Goal: Information Seeking & Learning: Learn about a topic

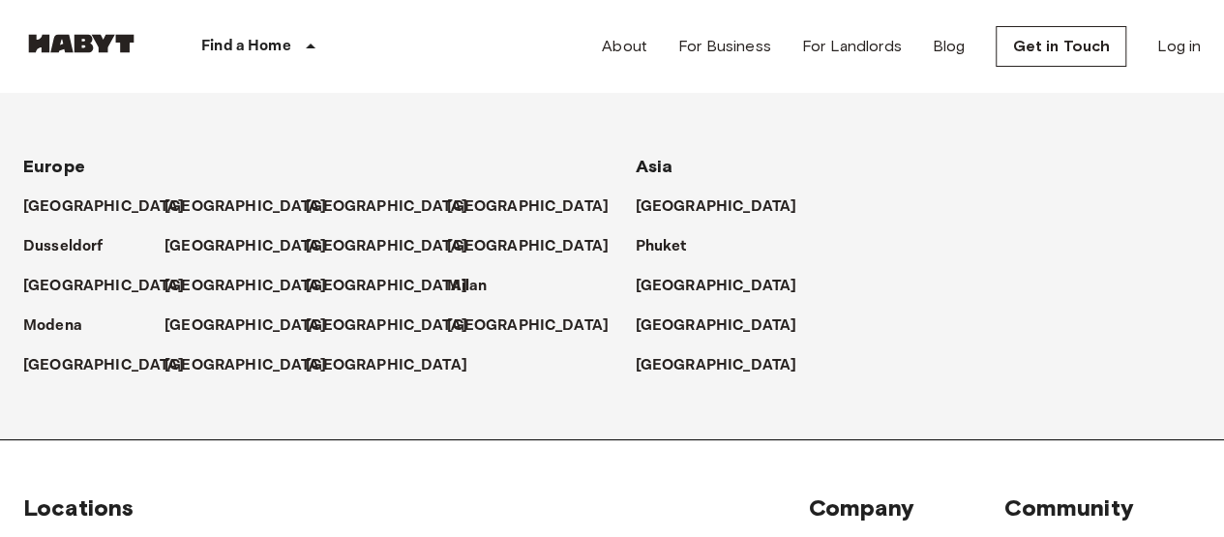
click at [513, 246] on p "[GEOGRAPHIC_DATA]" at bounding box center [528, 246] width 162 height 23
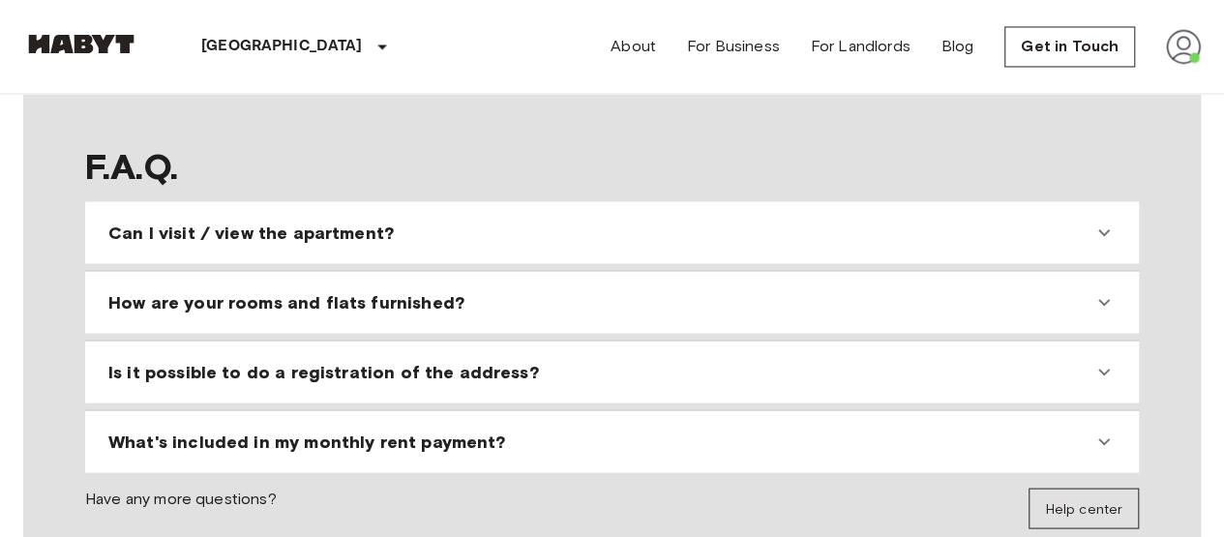
scroll to position [1717, 0]
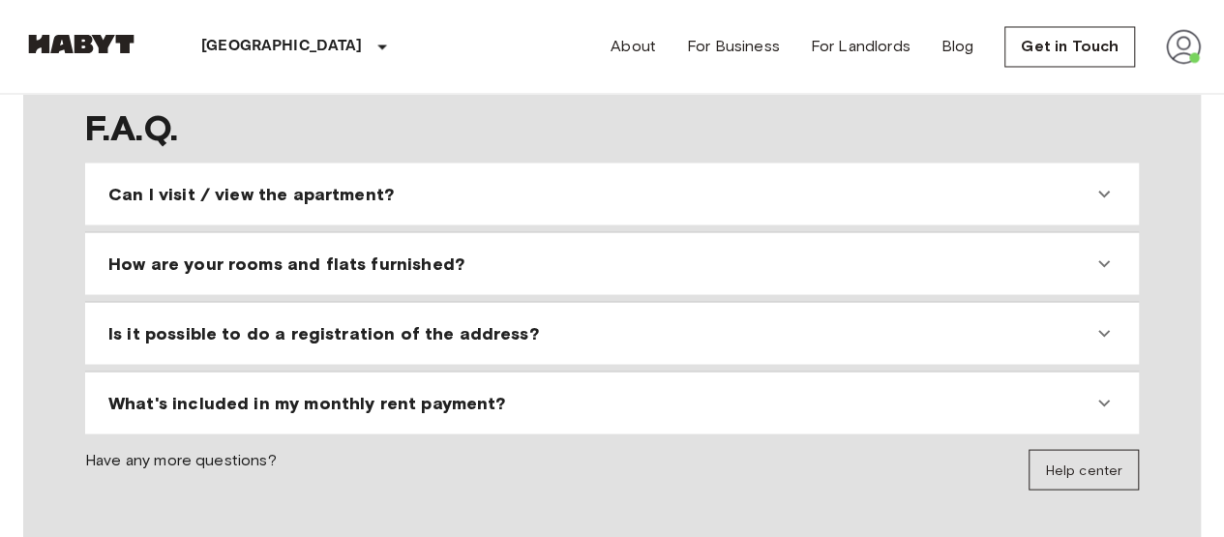
click at [1102, 260] on icon at bounding box center [1105, 263] width 12 height 7
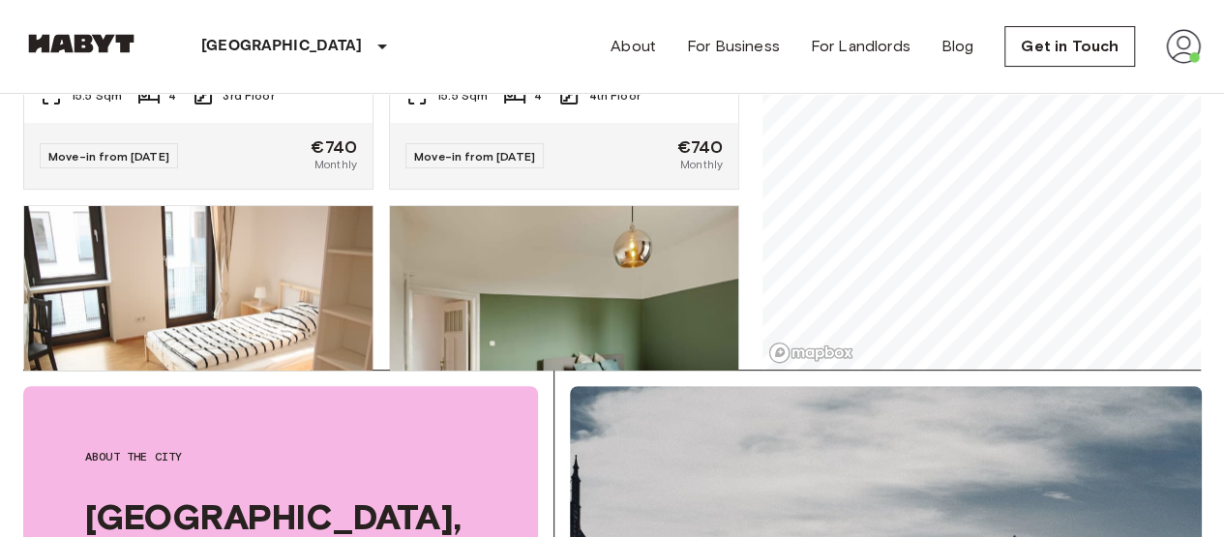
scroll to position [858, 0]
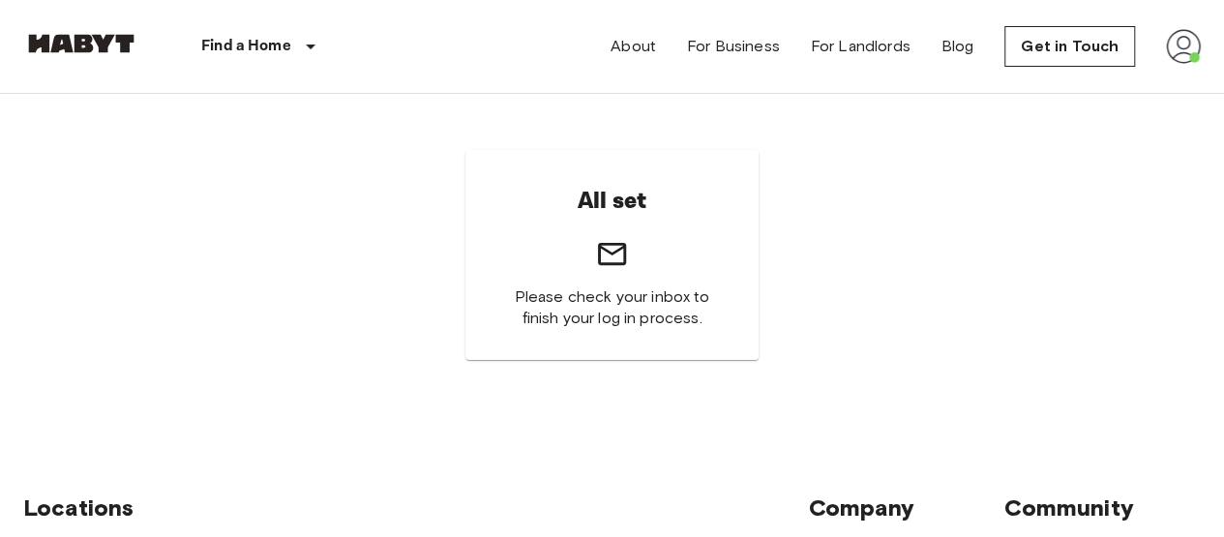
click at [853, 45] on link "For Landlords" at bounding box center [861, 46] width 100 height 23
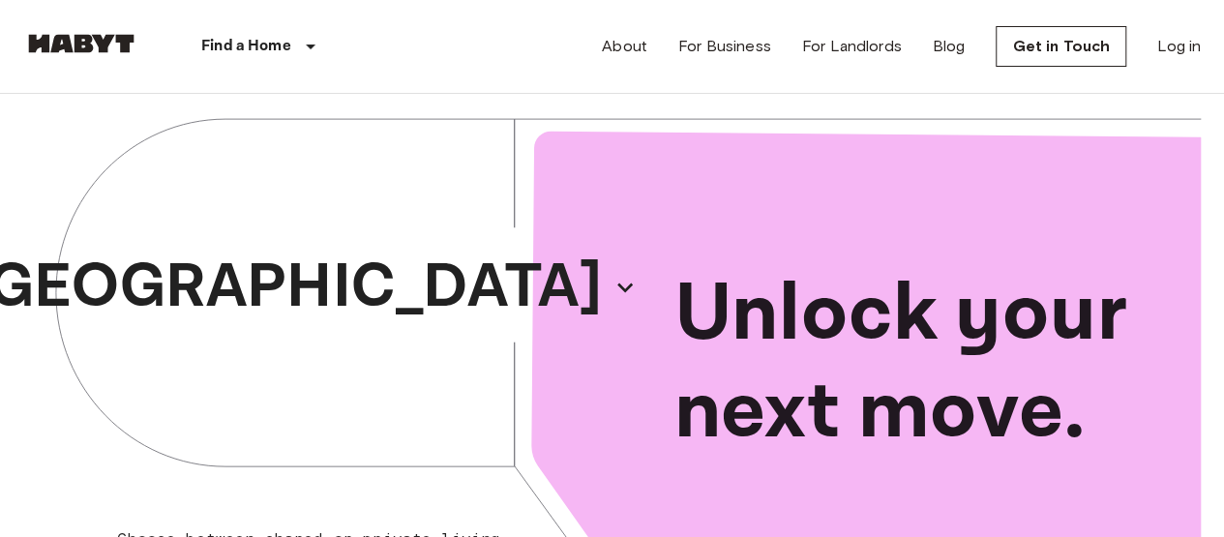
click at [1175, 49] on link "Log in" at bounding box center [1180, 46] width 44 height 23
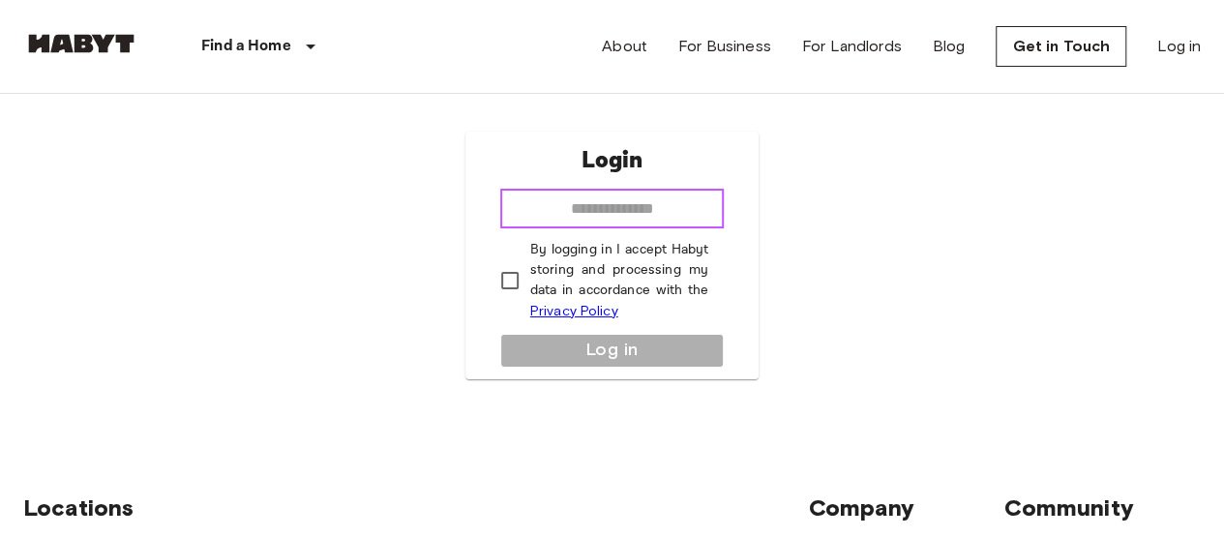
click at [694, 223] on input "email" at bounding box center [612, 209] width 225 height 39
type input "**********"
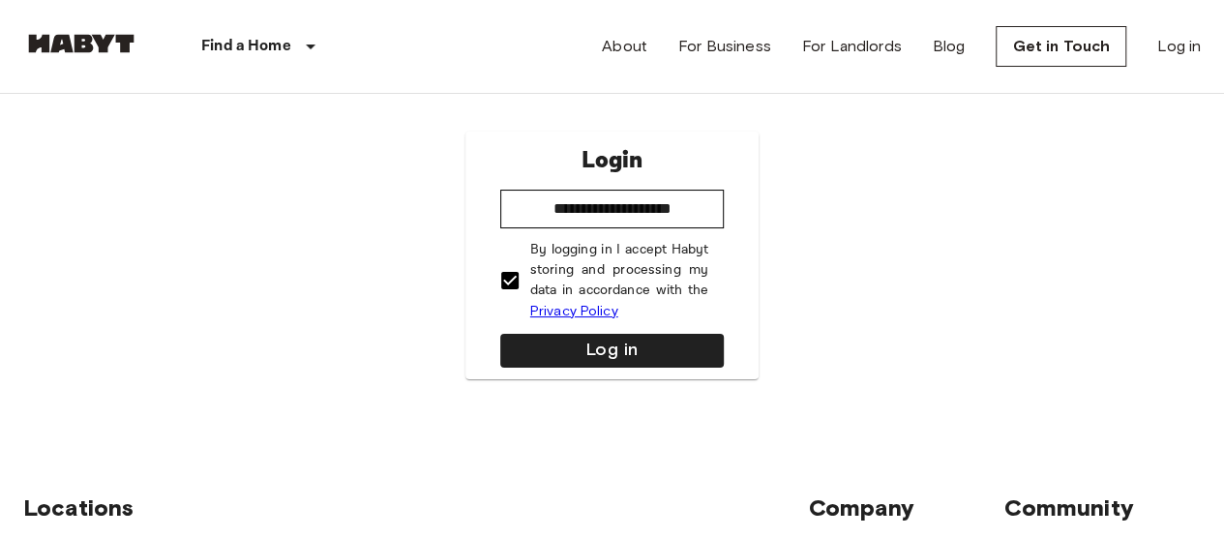
click at [583, 350] on button "Log in" at bounding box center [612, 351] width 225 height 34
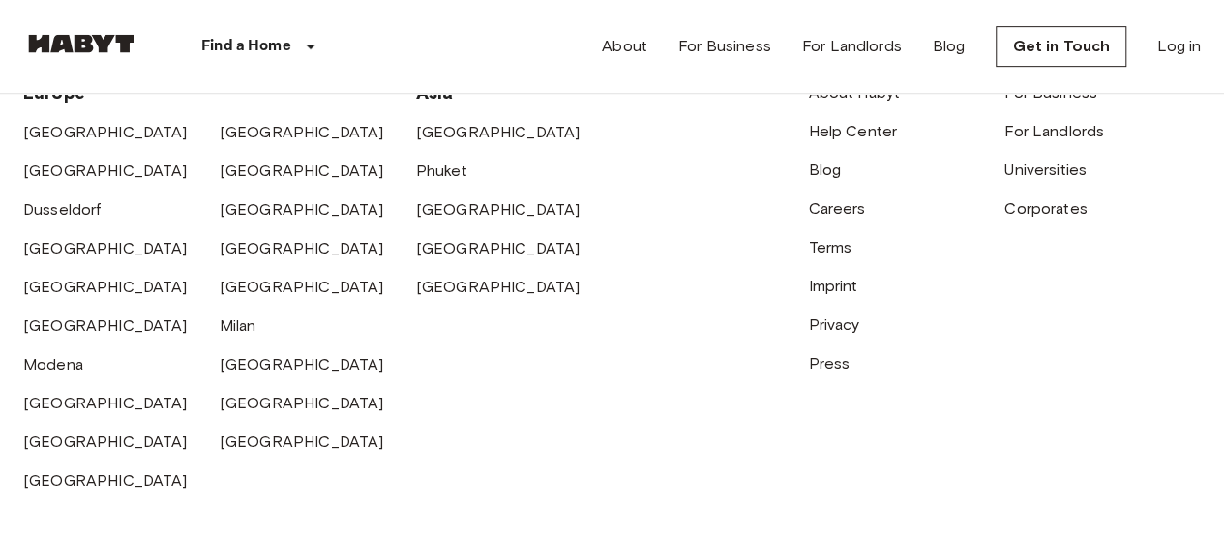
scroll to position [248, 0]
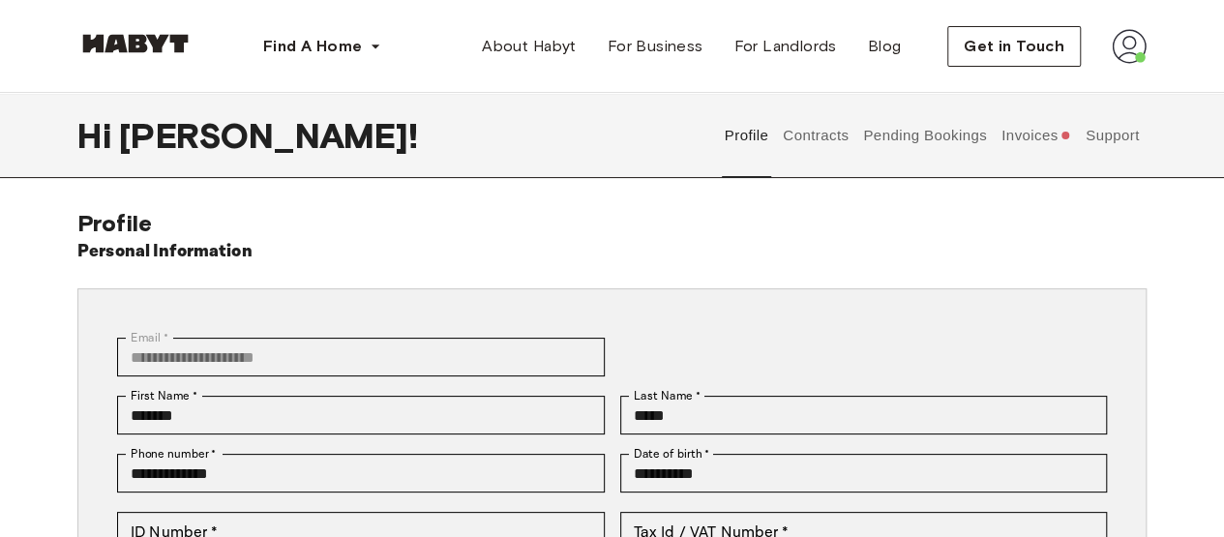
click at [1021, 134] on button "Invoices" at bounding box center [1036, 135] width 75 height 85
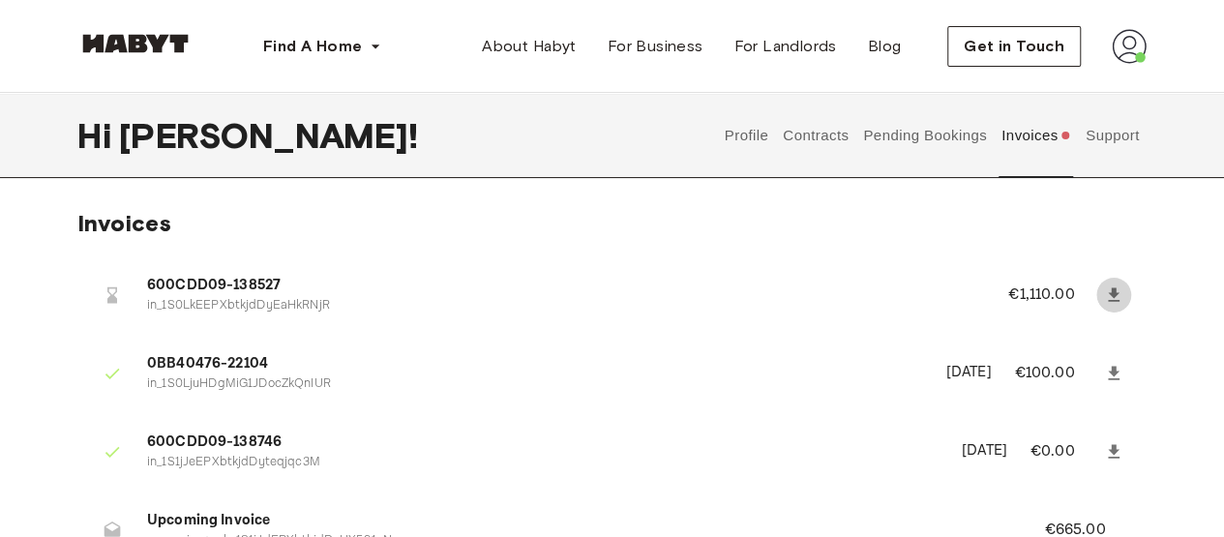
click at [1117, 291] on icon at bounding box center [1113, 295] width 19 height 19
click at [1115, 369] on icon at bounding box center [1114, 373] width 12 height 14
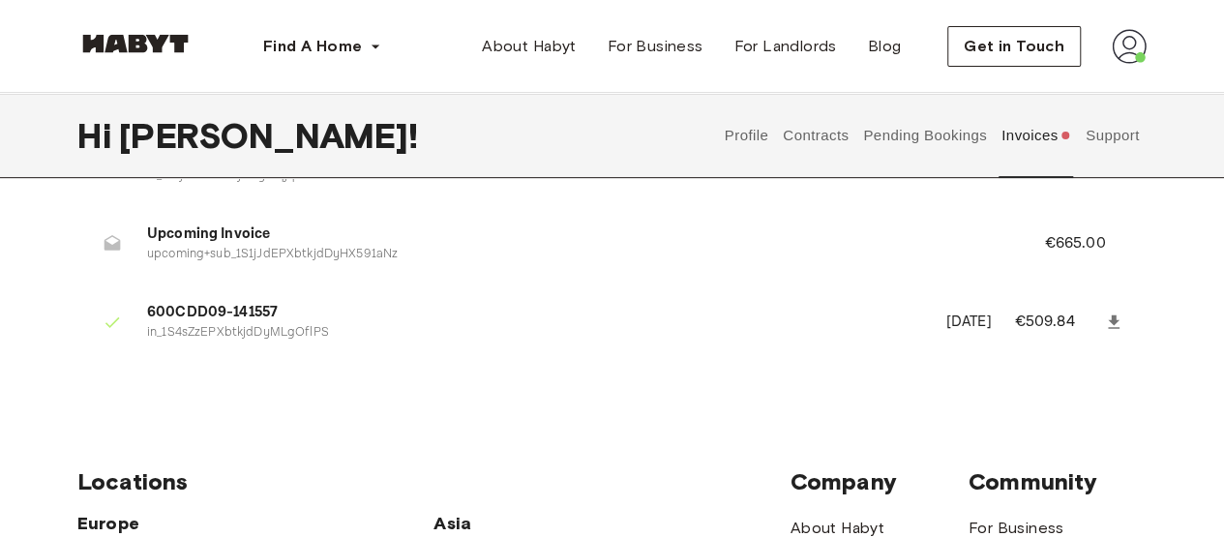
scroll to position [290, 0]
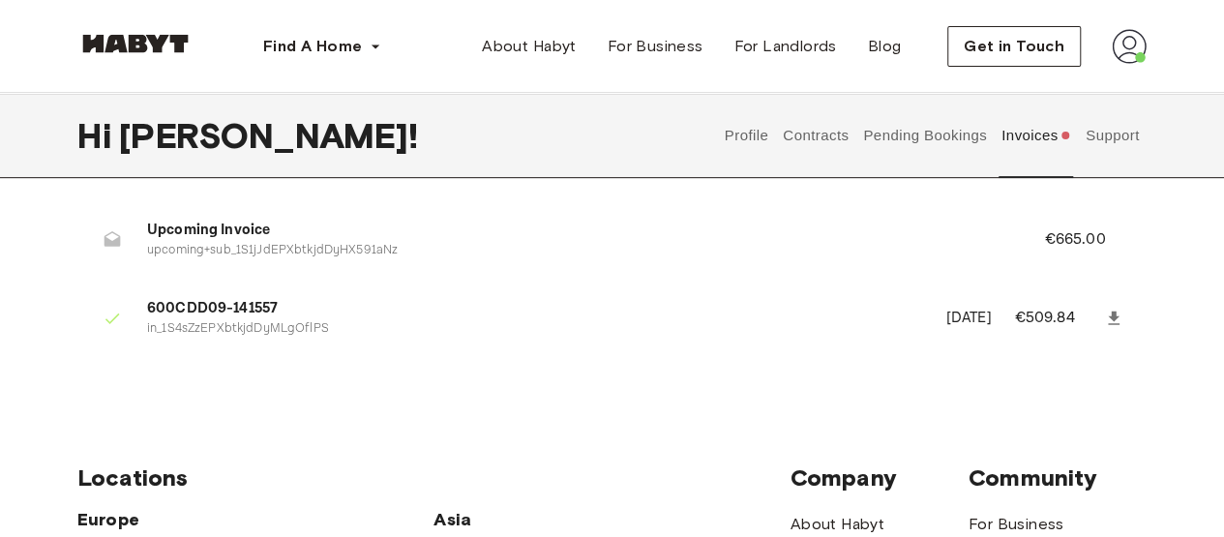
click at [1114, 317] on icon at bounding box center [1114, 318] width 12 height 14
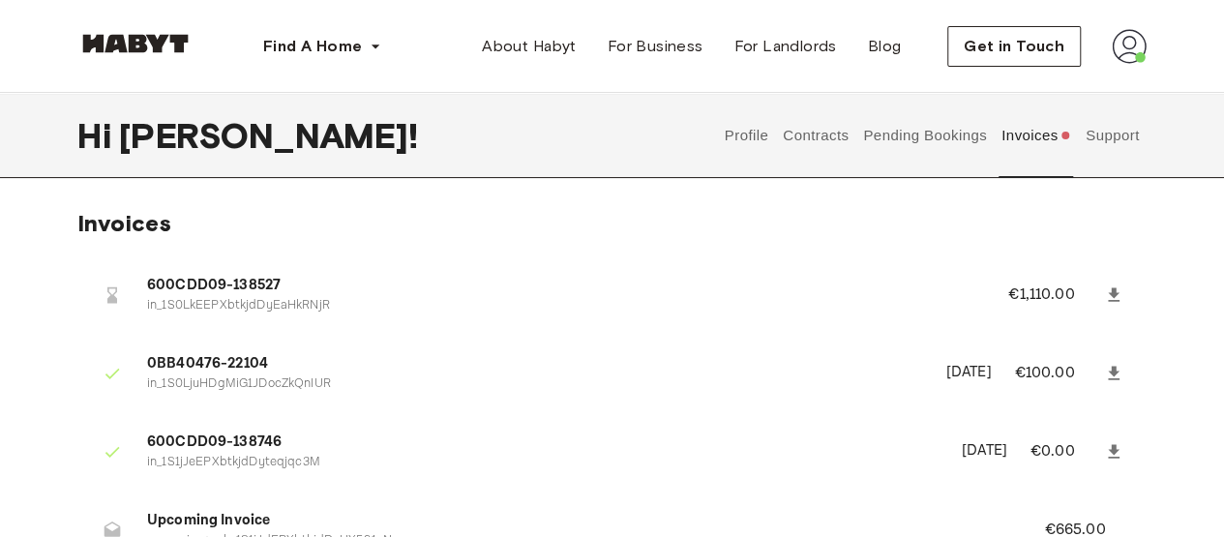
click at [807, 133] on button "Contracts" at bounding box center [816, 135] width 71 height 85
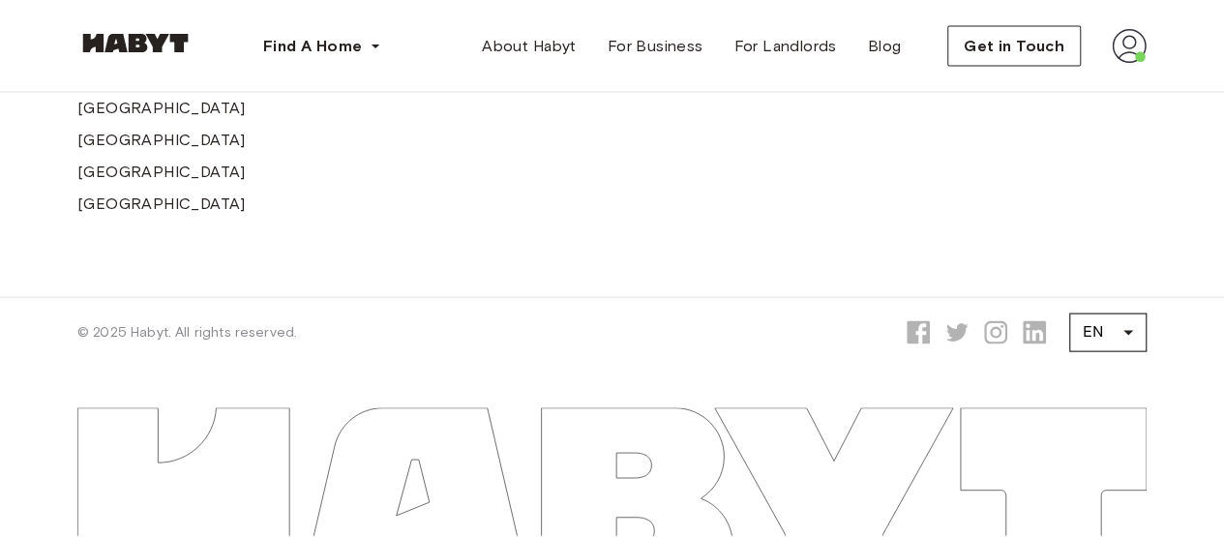
scroll to position [1563, 0]
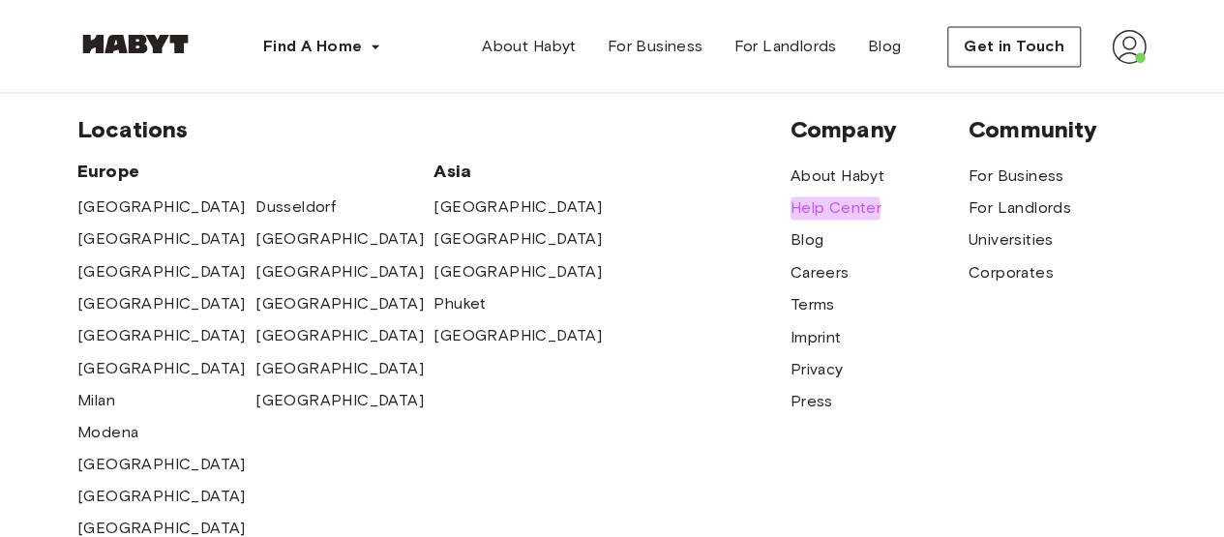
click at [825, 206] on span "Help Center" at bounding box center [836, 207] width 91 height 23
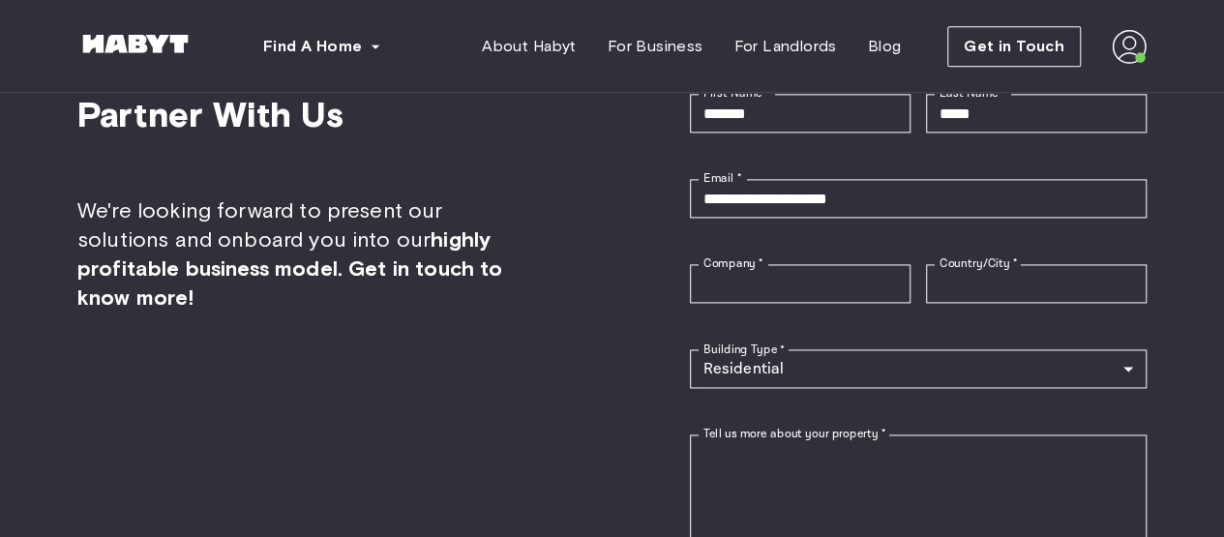
scroll to position [4839, 0]
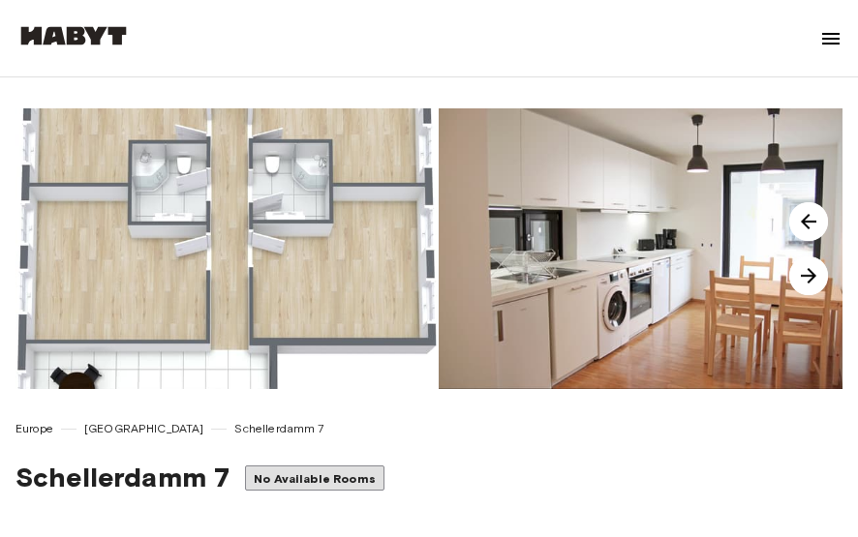
click at [808, 283] on img at bounding box center [808, 276] width 39 height 39
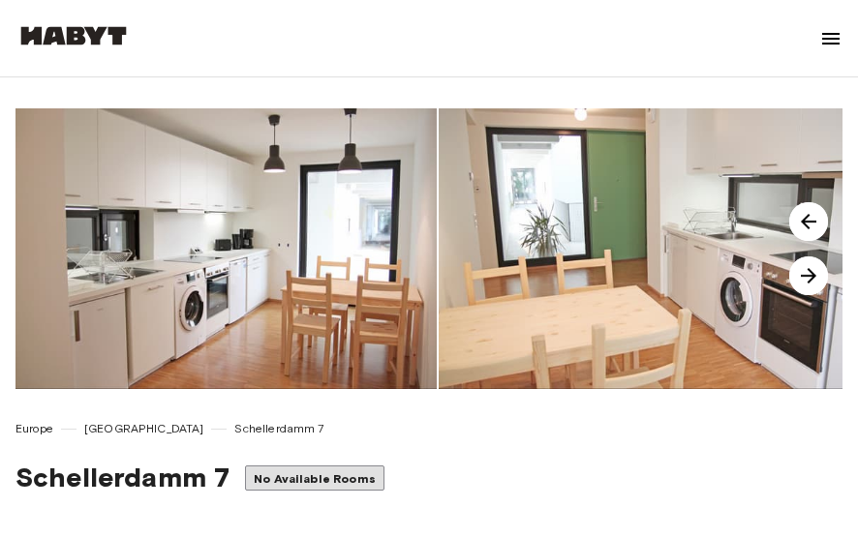
click at [804, 278] on img at bounding box center [808, 276] width 39 height 39
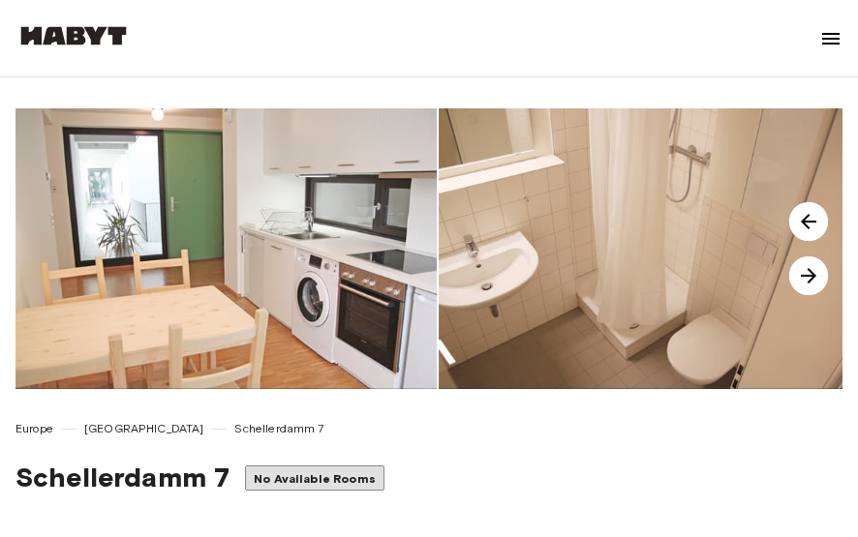
click at [804, 277] on img at bounding box center [808, 276] width 39 height 39
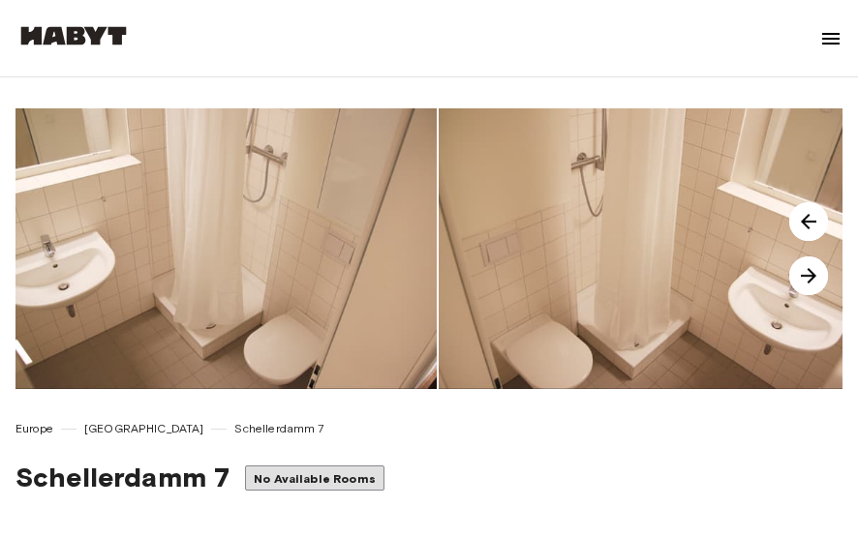
click at [804, 276] on img at bounding box center [808, 276] width 39 height 39
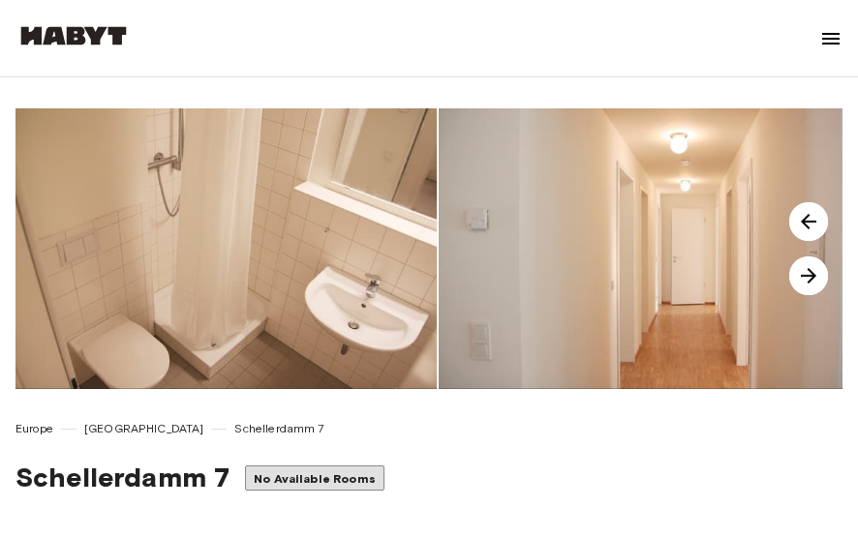
click at [802, 274] on img at bounding box center [808, 276] width 39 height 39
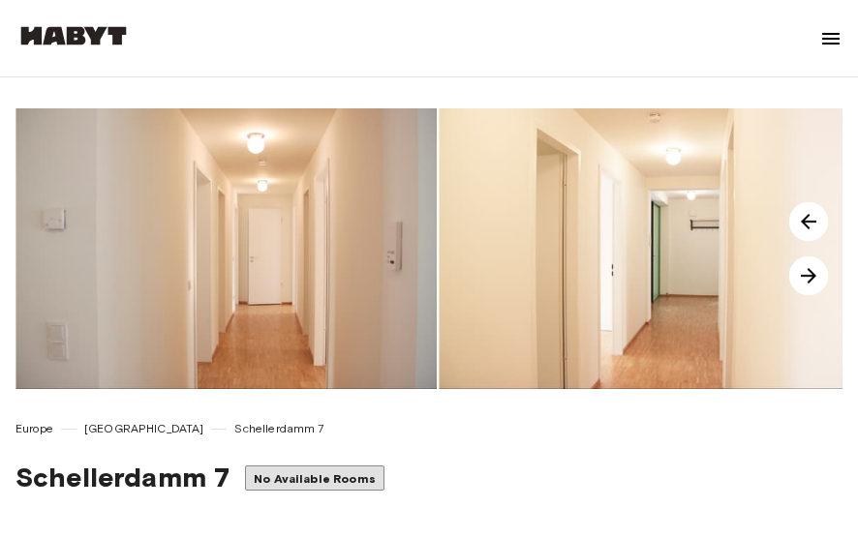
click at [802, 274] on img at bounding box center [808, 276] width 39 height 39
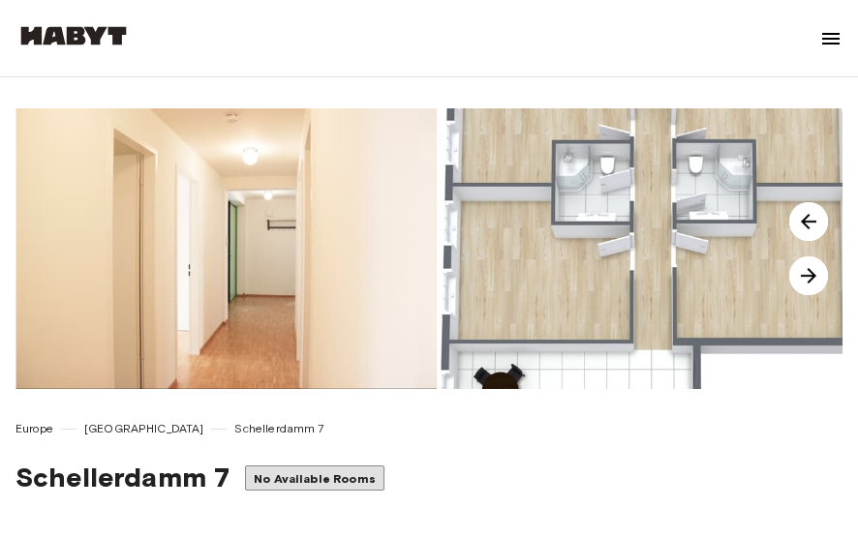
click at [802, 274] on img at bounding box center [808, 276] width 39 height 39
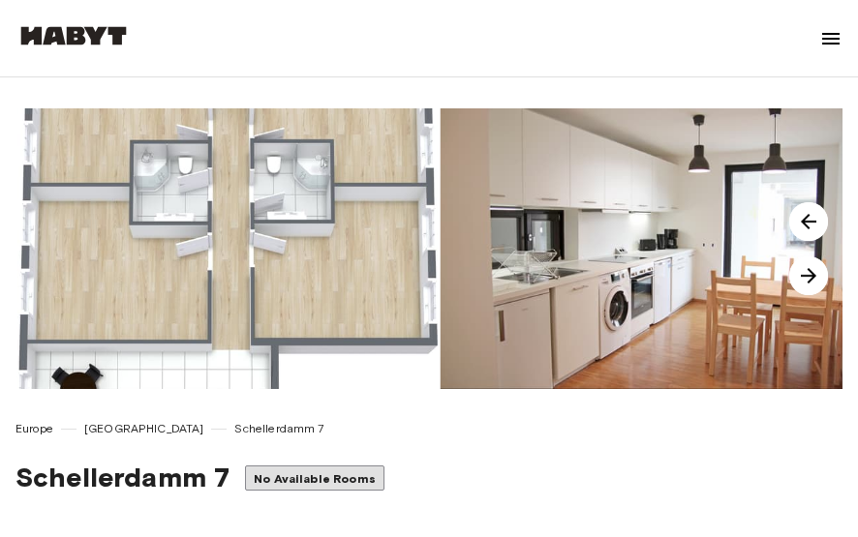
click at [802, 274] on img at bounding box center [808, 276] width 39 height 39
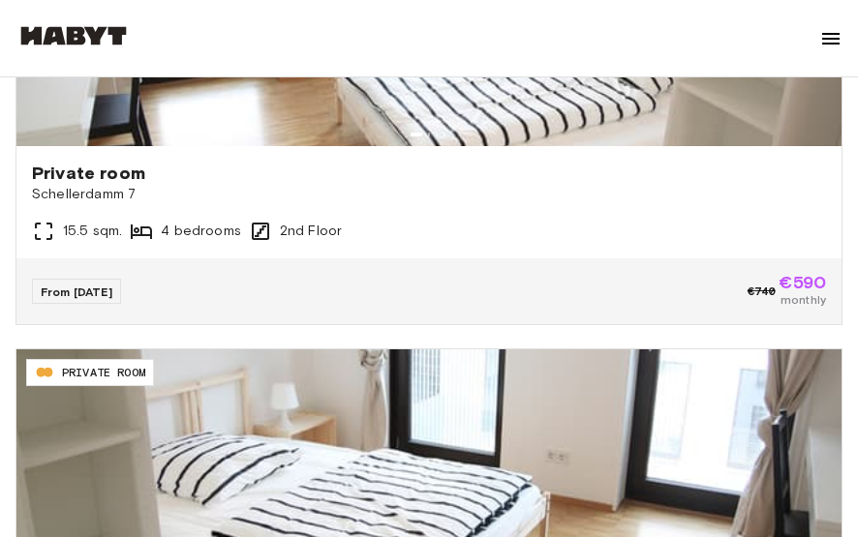
scroll to position [678, 0]
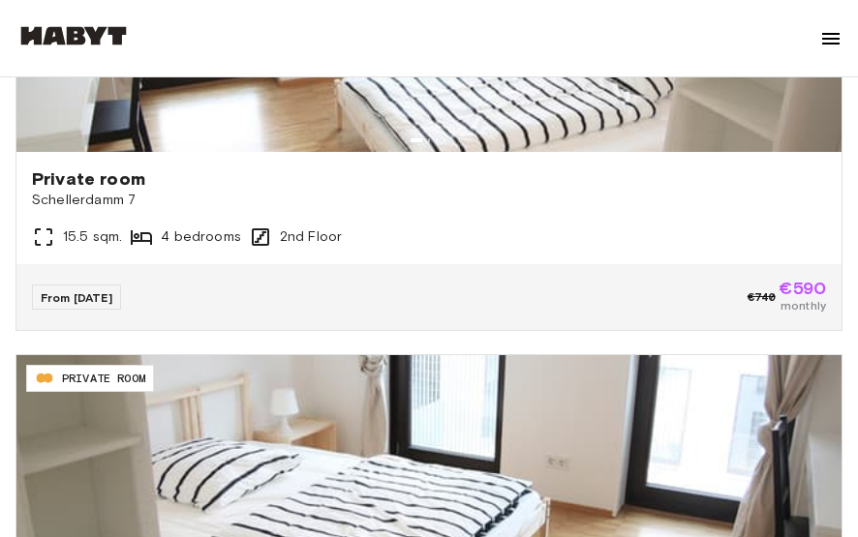
click at [488, 435] on img at bounding box center [428, 471] width 825 height 232
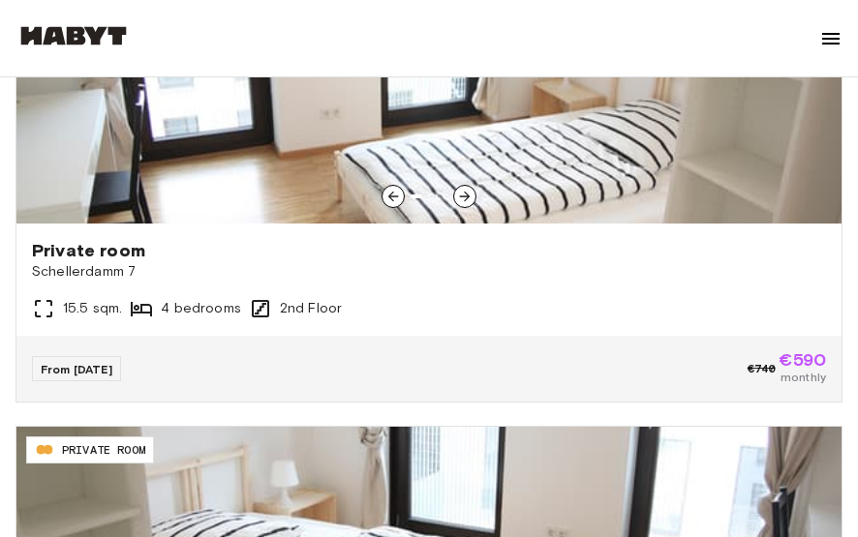
scroll to position [484, 0]
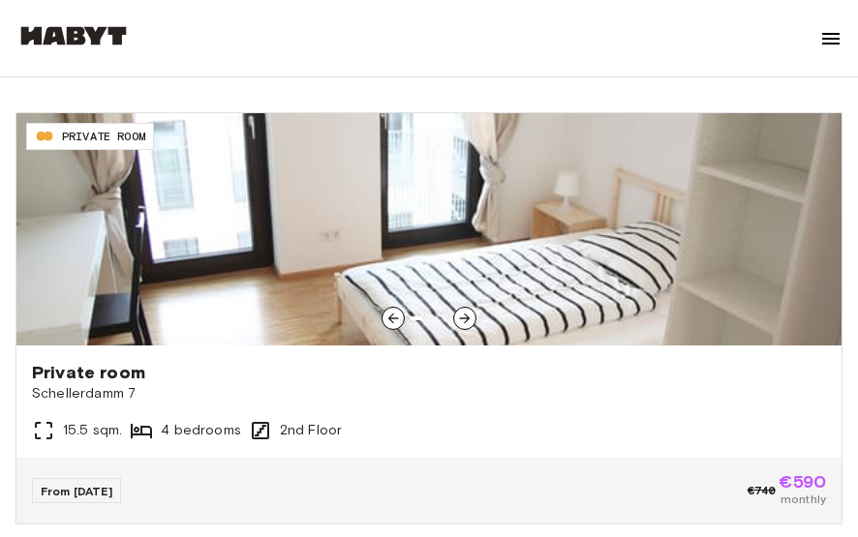
click at [728, 251] on img at bounding box center [428, 229] width 825 height 232
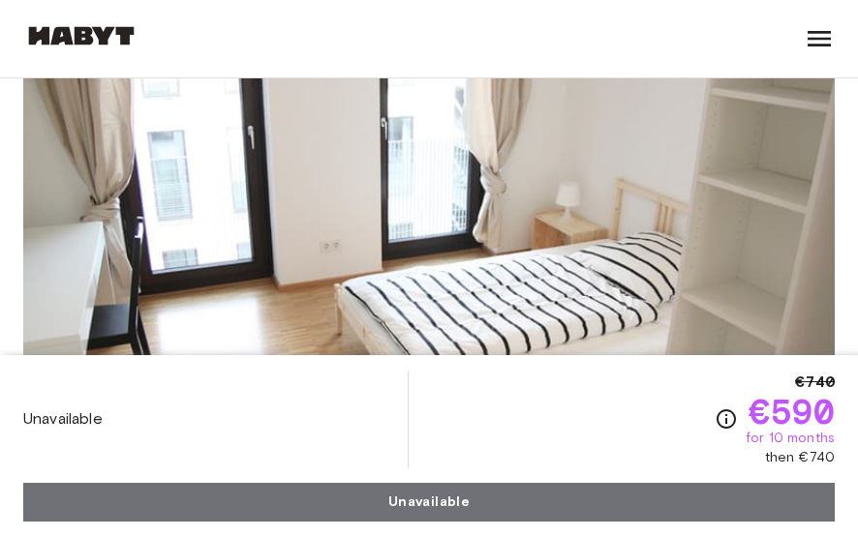
scroll to position [290, 0]
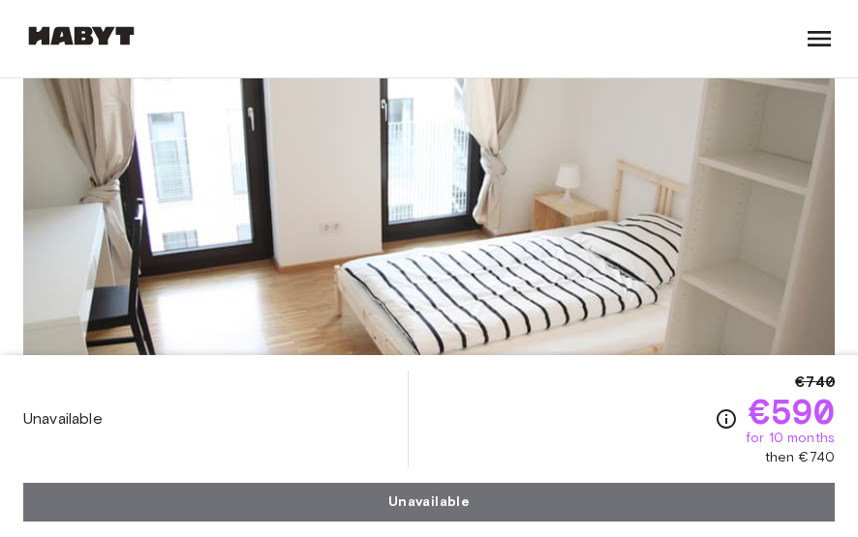
click at [688, 227] on img at bounding box center [428, 221] width 811 height 515
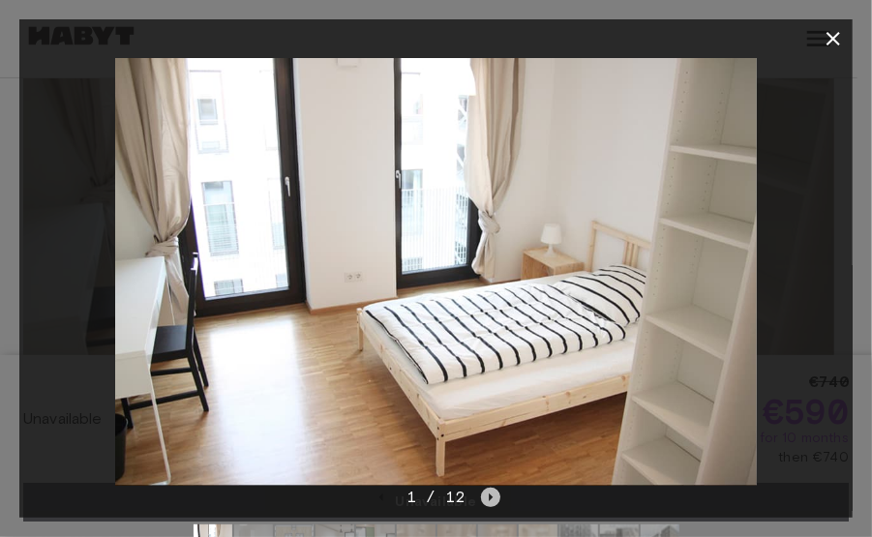
click at [491, 494] on icon "Next image" at bounding box center [490, 497] width 19 height 19
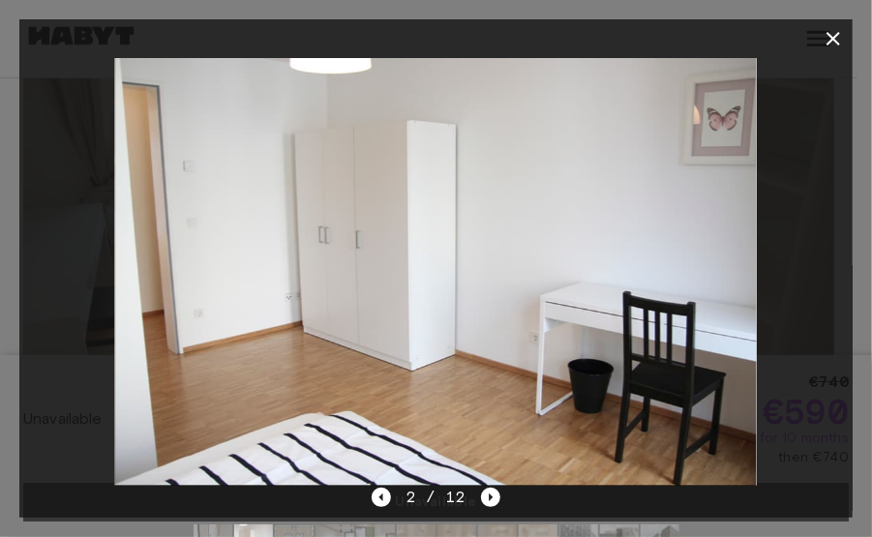
click at [493, 498] on icon "Next image" at bounding box center [490, 497] width 19 height 19
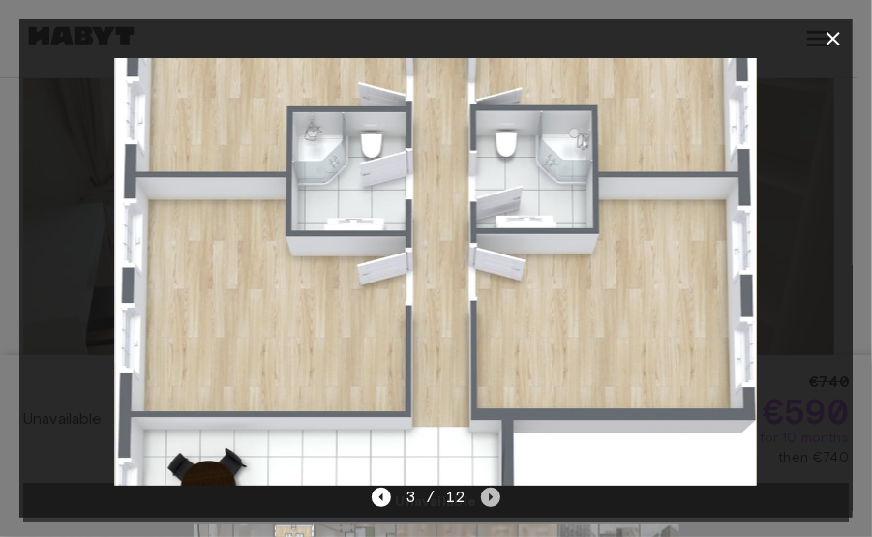
click at [492, 497] on icon "Next image" at bounding box center [490, 497] width 19 height 19
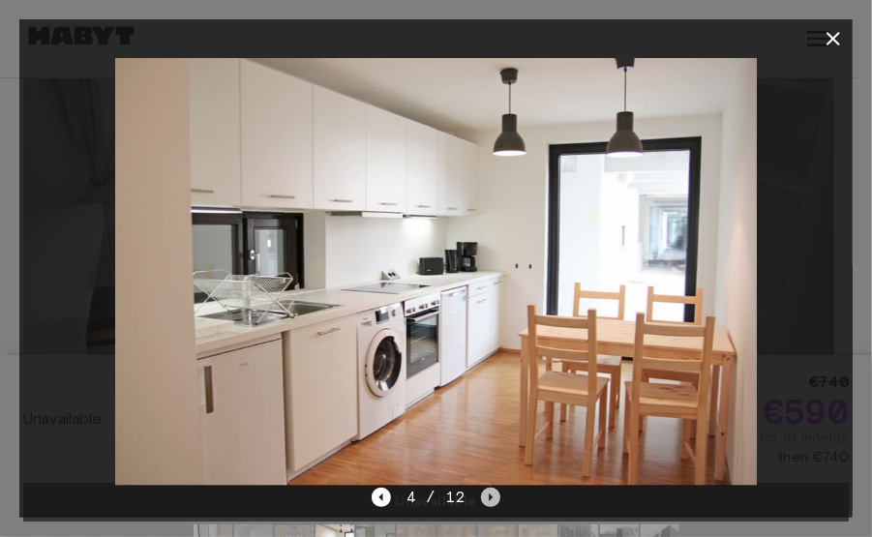
click at [492, 497] on icon "Next image" at bounding box center [490, 497] width 19 height 19
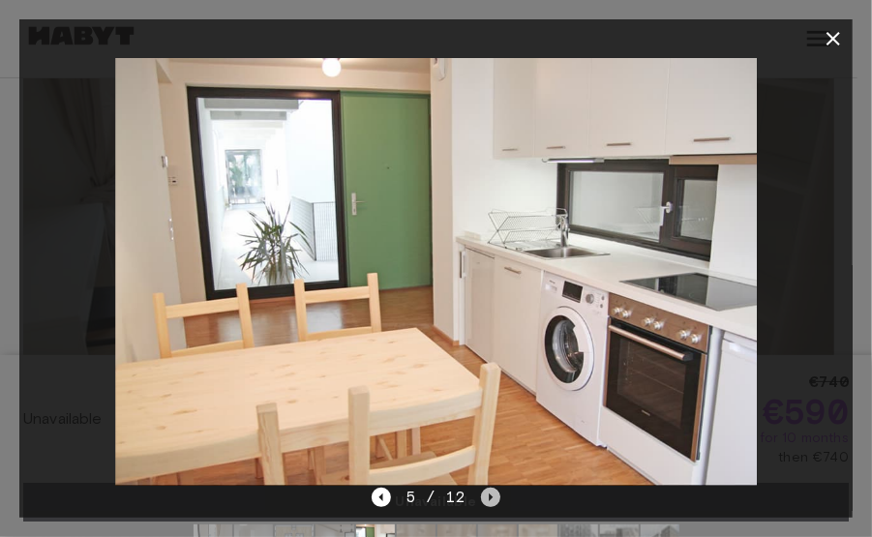
click at [492, 491] on icon "Next image" at bounding box center [490, 497] width 19 height 19
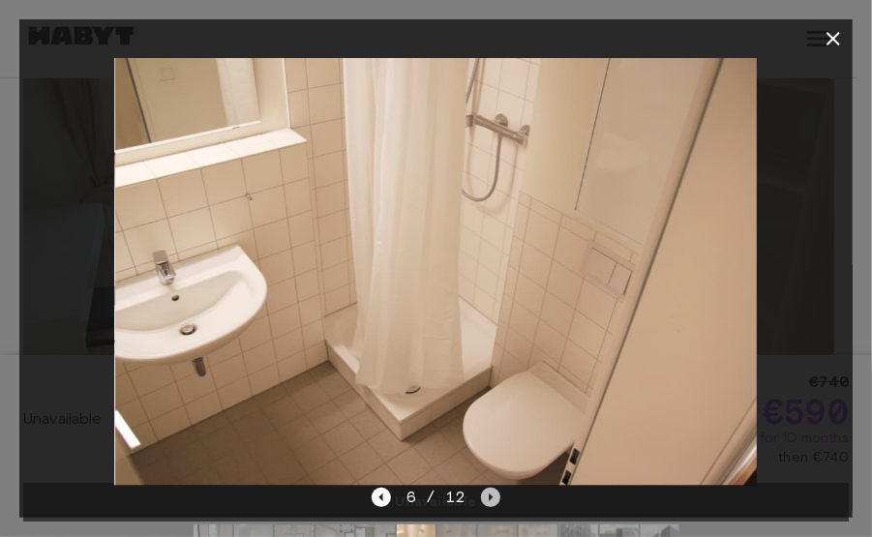
click at [492, 491] on icon "Next image" at bounding box center [490, 497] width 19 height 19
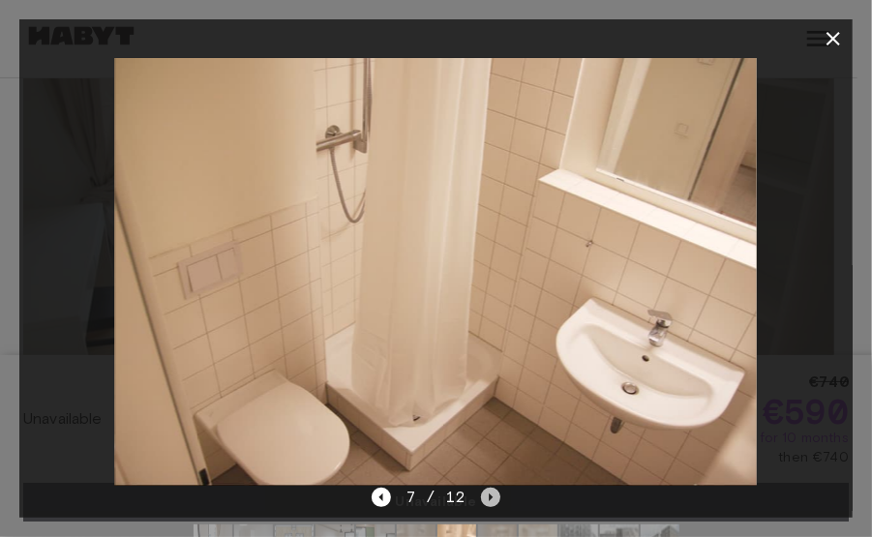
click at [491, 492] on icon "Next image" at bounding box center [490, 497] width 19 height 19
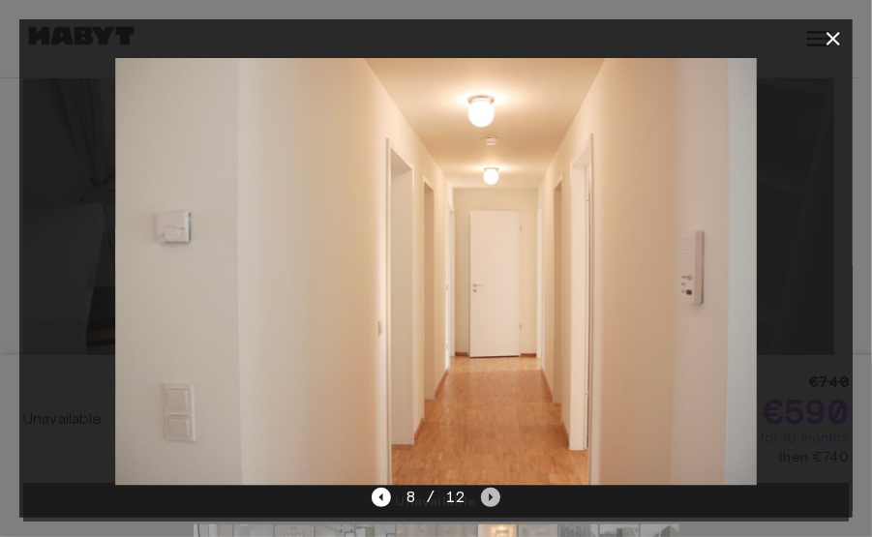
click at [491, 492] on icon "Next image" at bounding box center [490, 497] width 19 height 19
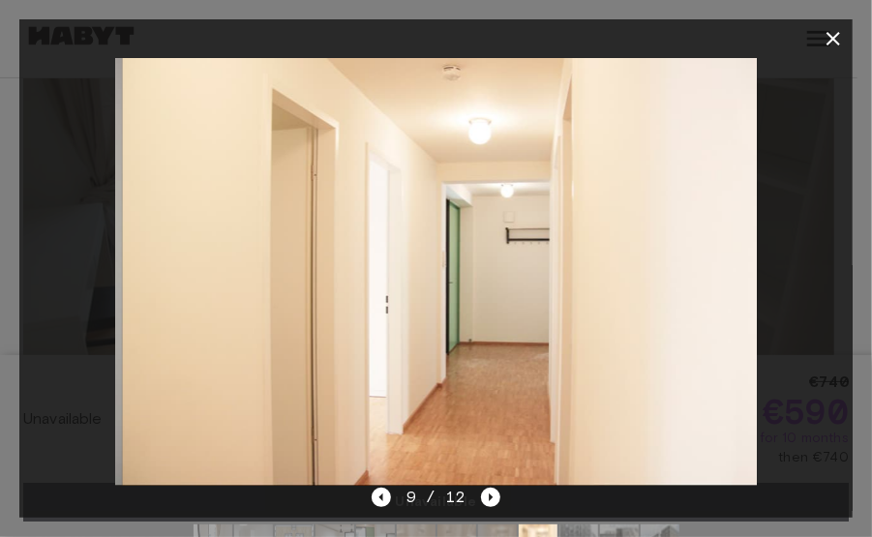
click at [491, 492] on icon "Next image" at bounding box center [490, 497] width 19 height 19
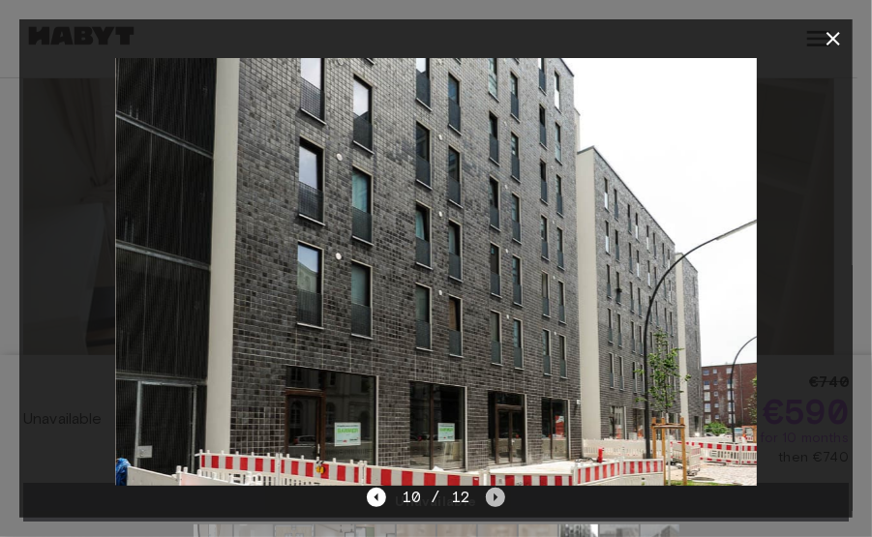
click at [491, 492] on icon "Next image" at bounding box center [495, 497] width 19 height 19
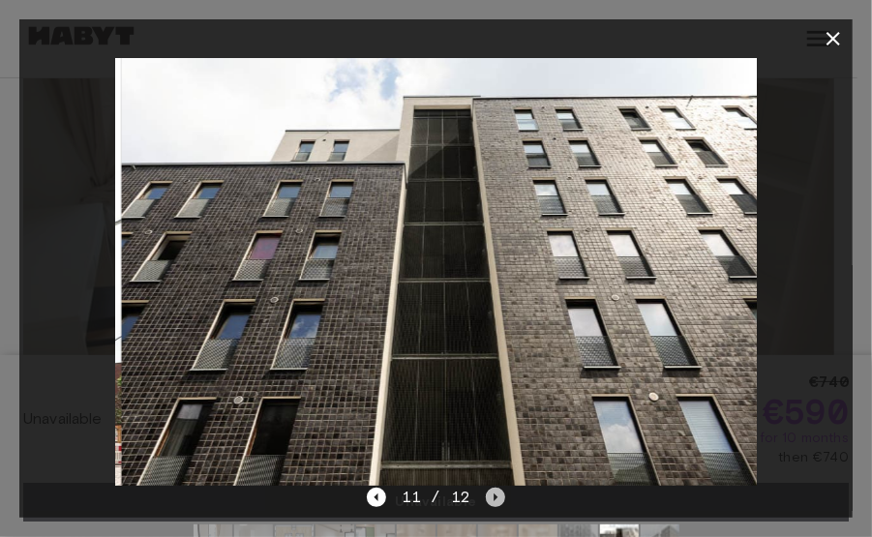
click at [491, 492] on icon "Next image" at bounding box center [495, 497] width 19 height 19
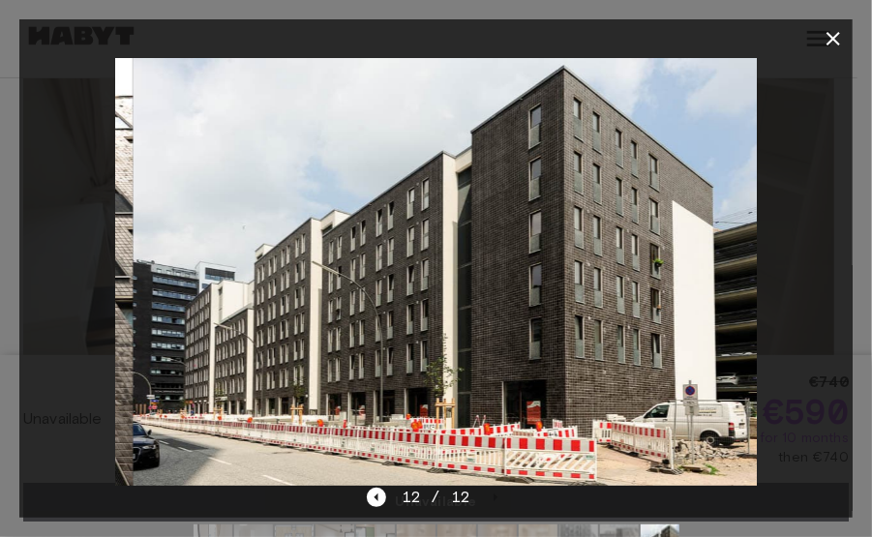
click at [491, 491] on div "12 / 12" at bounding box center [436, 497] width 138 height 23
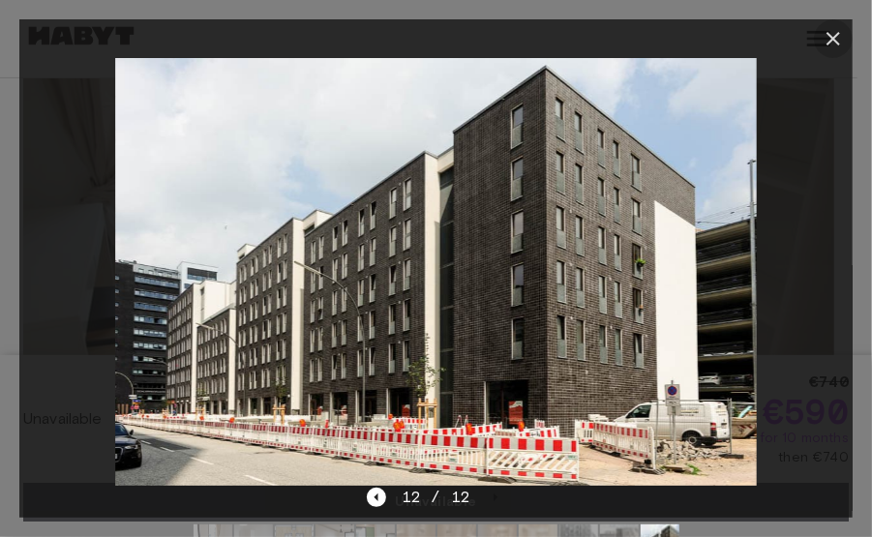
drag, startPoint x: 827, startPoint y: 41, endPoint x: 790, endPoint y: 3, distance: 52.7
click at [825, 40] on icon "button" at bounding box center [833, 38] width 23 height 23
